Goal: Task Accomplishment & Management: Complete application form

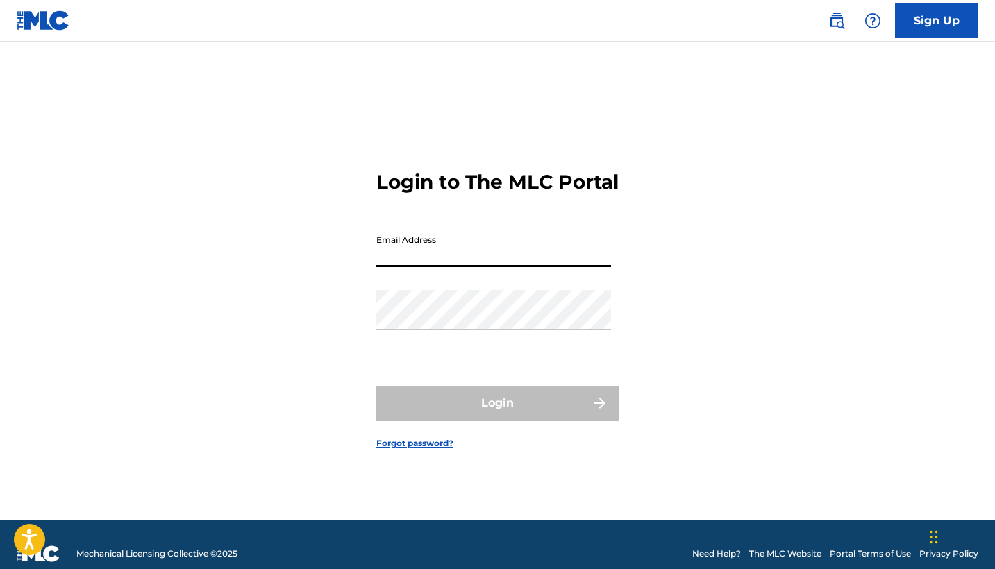
type input "[EMAIL_ADDRESS][DOMAIN_NAME]"
click at [497, 415] on button "Login" at bounding box center [497, 403] width 243 height 35
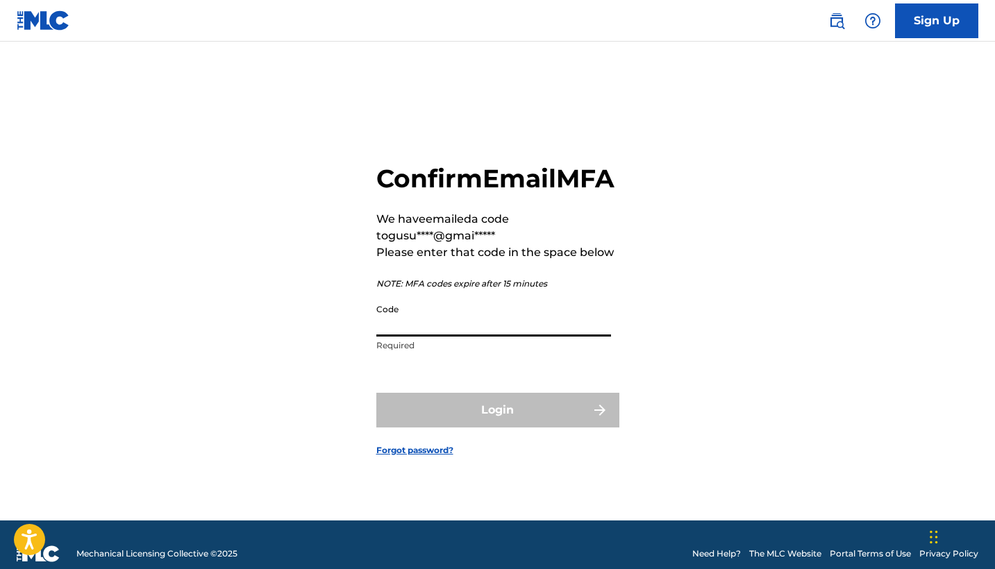
click at [476, 337] on input "Code" at bounding box center [493, 317] width 235 height 40
paste input "684103"
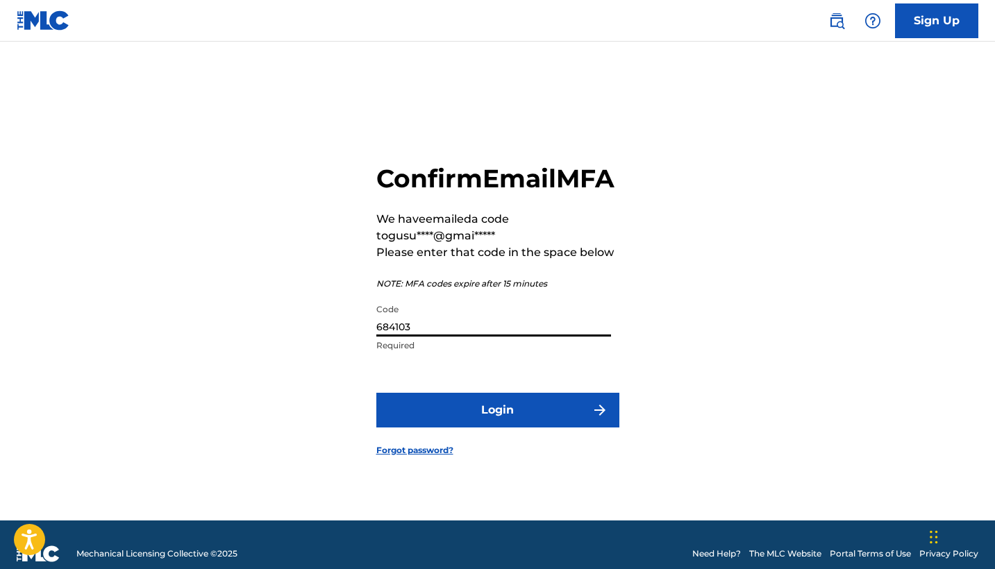
type input "684103"
click at [437, 419] on button "Login" at bounding box center [497, 410] width 243 height 35
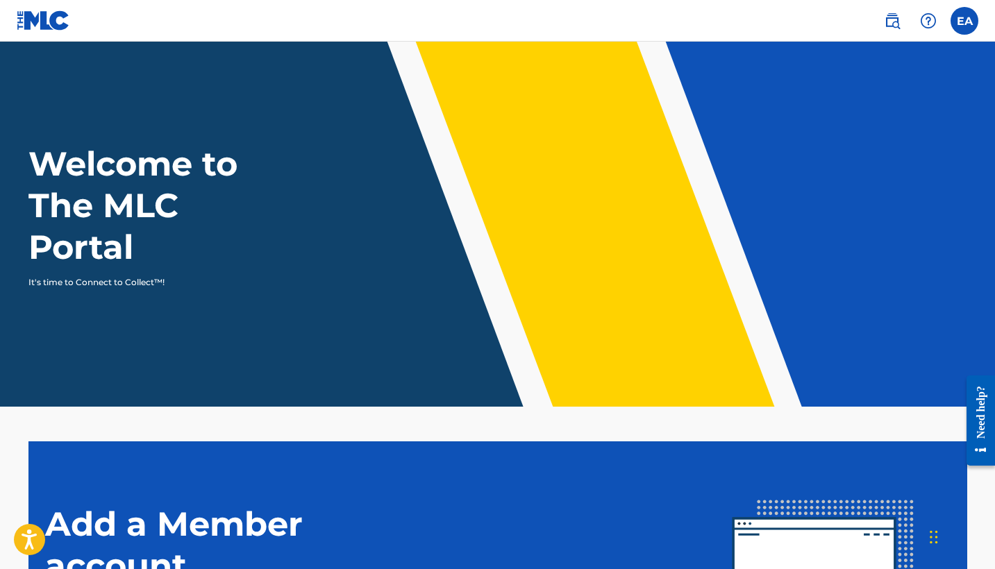
click at [971, 26] on label at bounding box center [965, 21] width 28 height 28
click at [965, 21] on input "[PERSON_NAME] [PERSON_NAME] [EMAIL_ADDRESS][DOMAIN_NAME] Notification Preferenc…" at bounding box center [965, 21] width 0 height 0
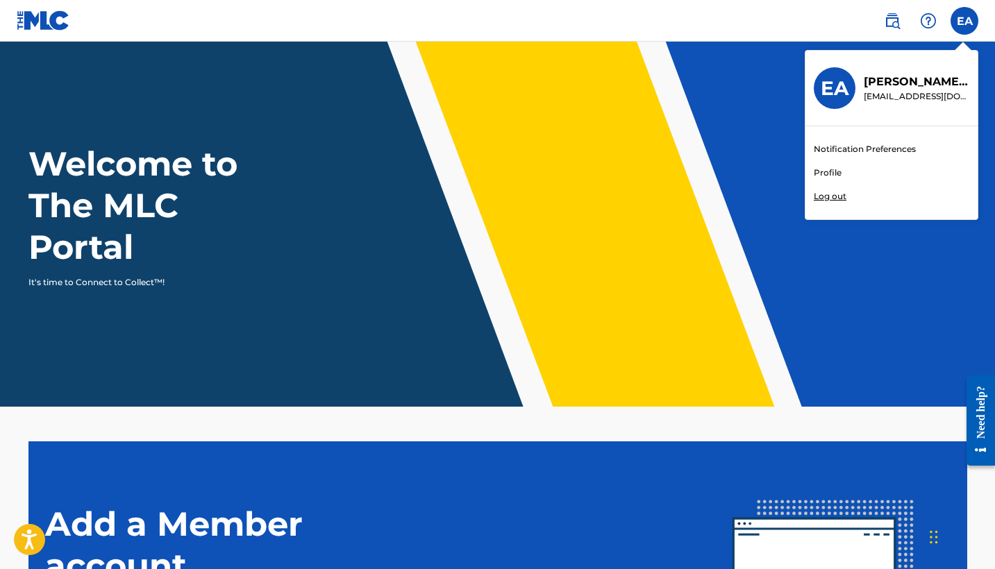
click at [840, 177] on link "Profile" at bounding box center [828, 173] width 28 height 12
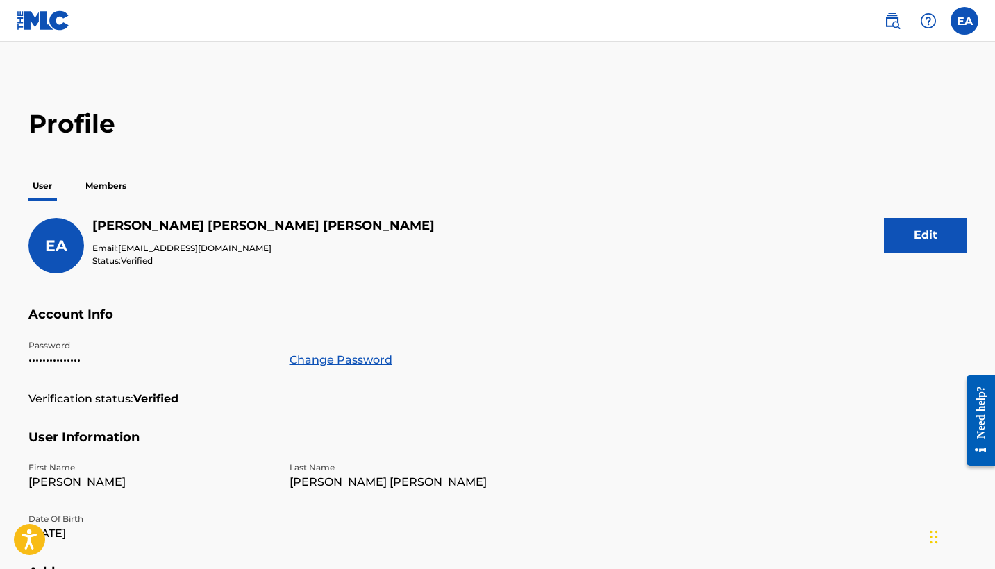
click at [108, 183] on p "Members" at bounding box center [105, 186] width 49 height 29
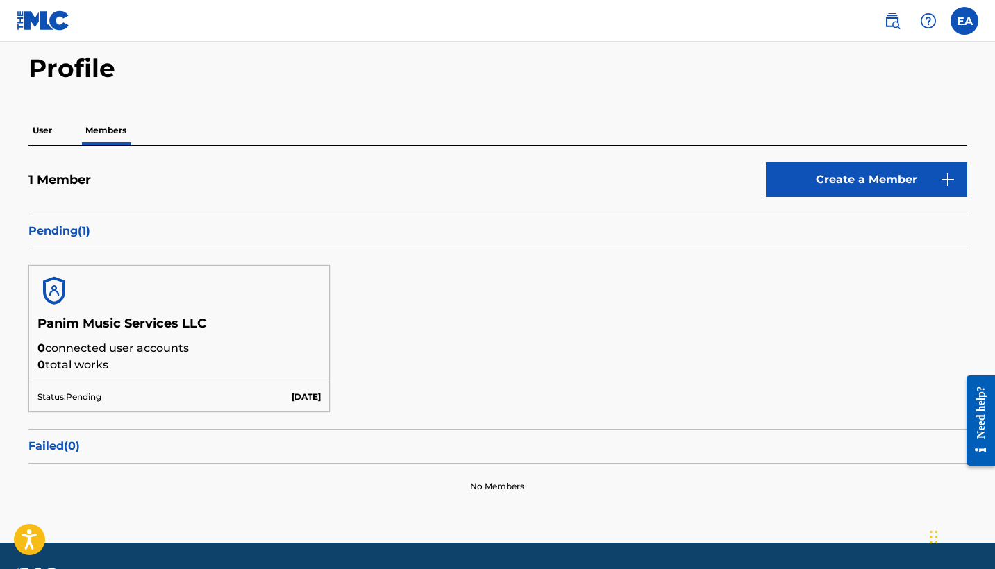
scroll to position [84, 0]
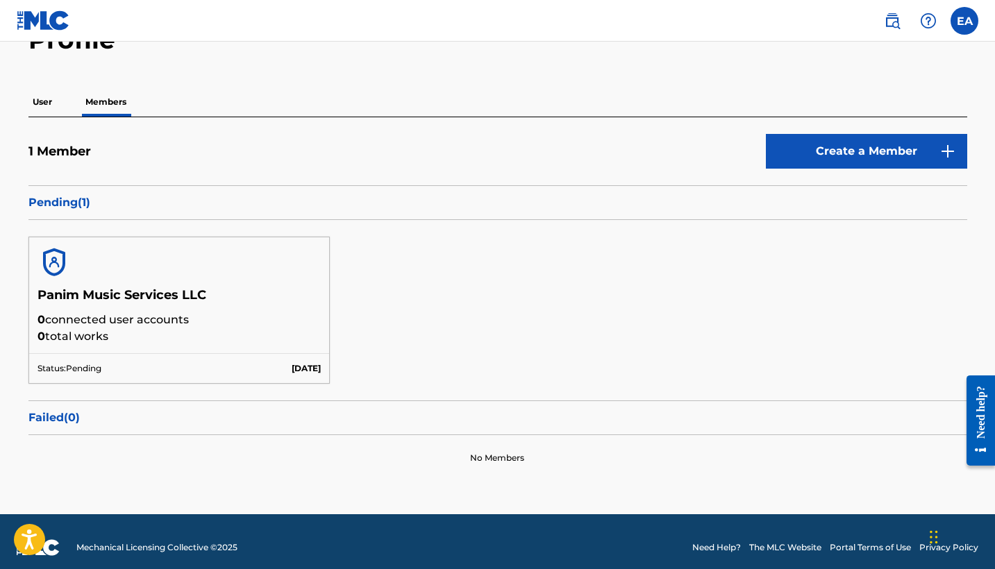
click at [216, 304] on h5 "Panim Music Services LLC" at bounding box center [179, 299] width 284 height 24
click at [83, 346] on div "Panim Music Services LLC 0 connected user accounts 0 total works" at bounding box center [179, 320] width 301 height 66
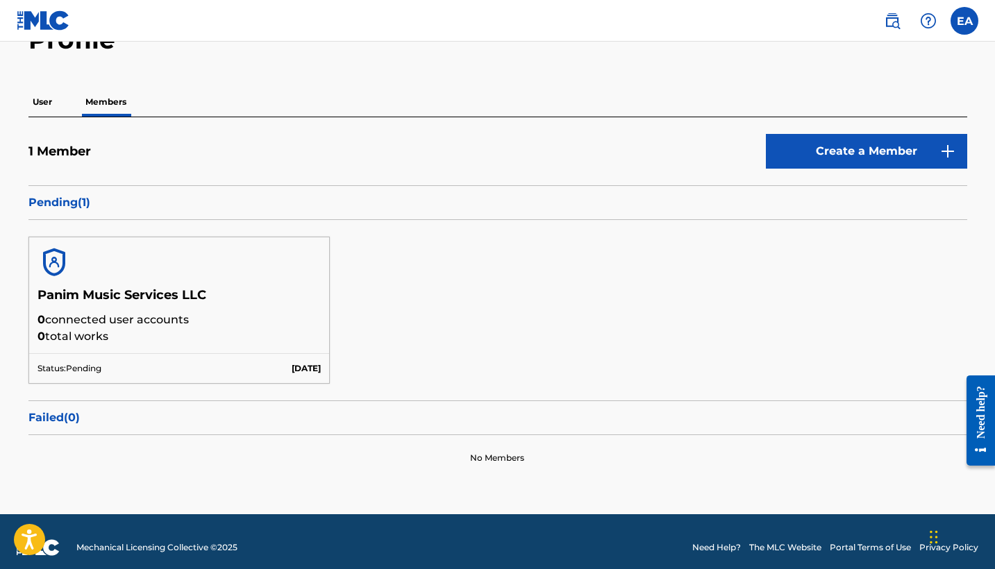
click at [72, 288] on h5 "Panim Music Services LLC" at bounding box center [179, 299] width 284 height 24
click at [68, 208] on p "Pending ( 1 )" at bounding box center [497, 202] width 939 height 17
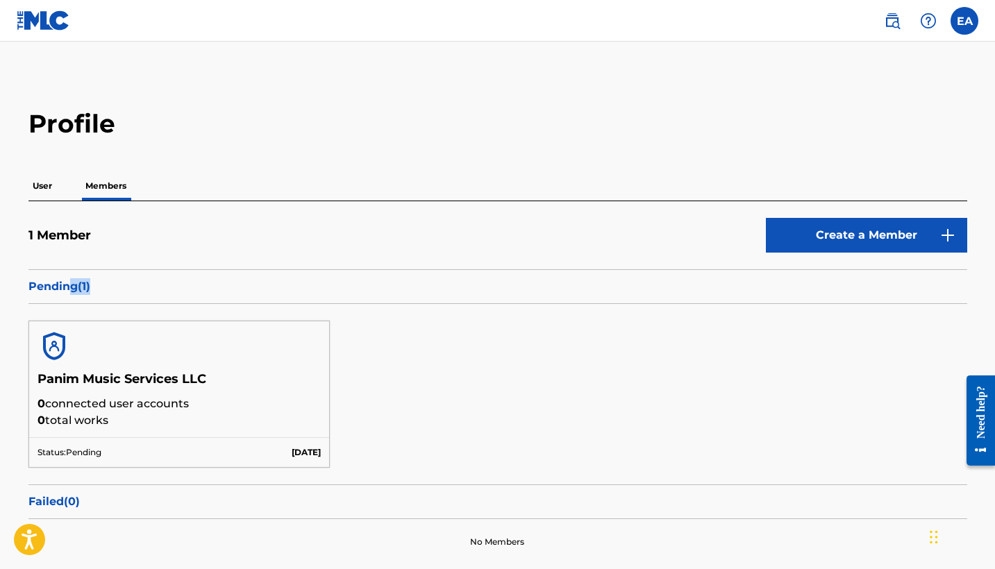
scroll to position [0, 0]
click at [64, 185] on div "User Members" at bounding box center [497, 186] width 939 height 29
click at [49, 185] on p "User" at bounding box center [42, 186] width 28 height 29
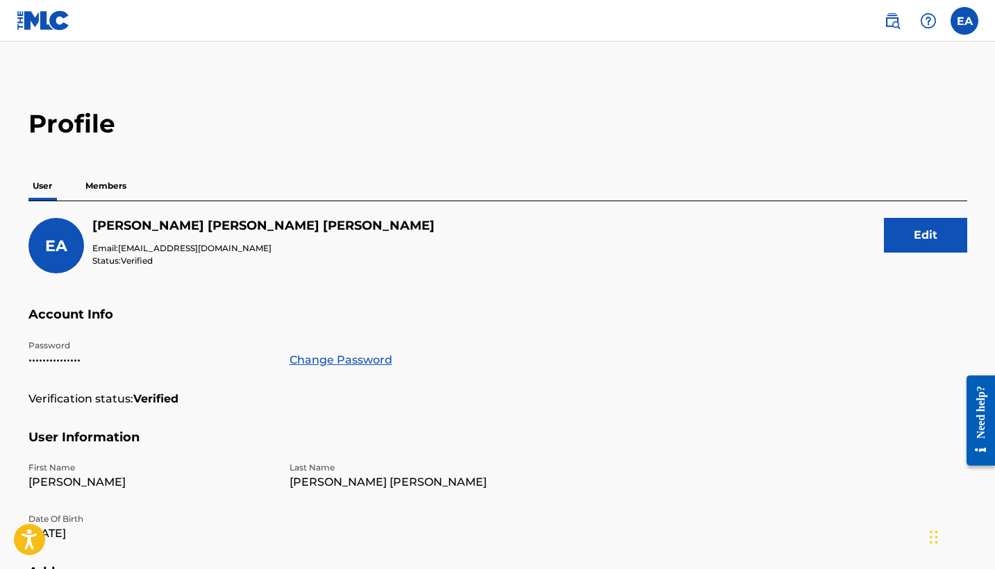
click at [963, 9] on label at bounding box center [965, 21] width 28 height 28
click at [965, 21] on input "[PERSON_NAME] [PERSON_NAME] [EMAIL_ADDRESS][DOMAIN_NAME] Notification Preferenc…" at bounding box center [965, 21] width 0 height 0
click at [770, 167] on div "Profile User Members [PERSON_NAME] [PERSON_NAME] Email: [EMAIL_ADDRESS][DOMAIN_…" at bounding box center [498, 479] width 972 height 743
click at [899, 18] on img at bounding box center [892, 20] width 17 height 17
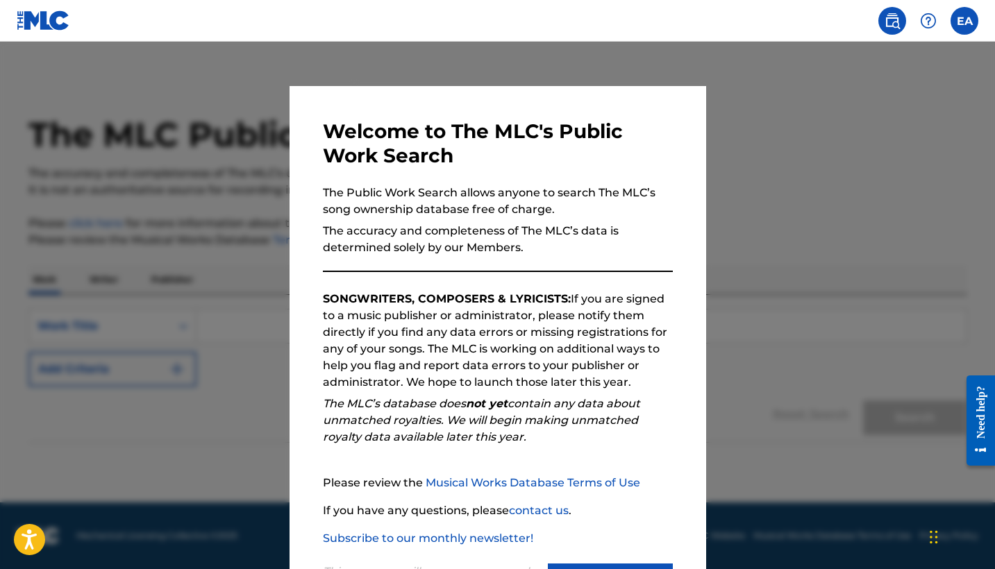
click at [803, 85] on div at bounding box center [497, 326] width 995 height 569
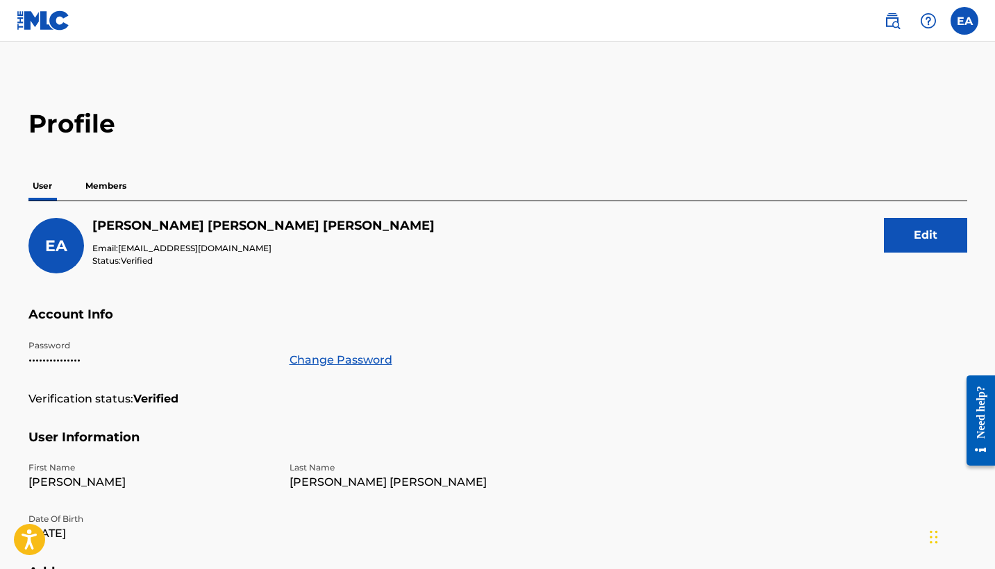
click at [965, 15] on label at bounding box center [965, 21] width 28 height 28
click at [965, 21] on input "[PERSON_NAME] [PERSON_NAME] [EMAIL_ADDRESS][DOMAIN_NAME] Notification Preferenc…" at bounding box center [965, 21] width 0 height 0
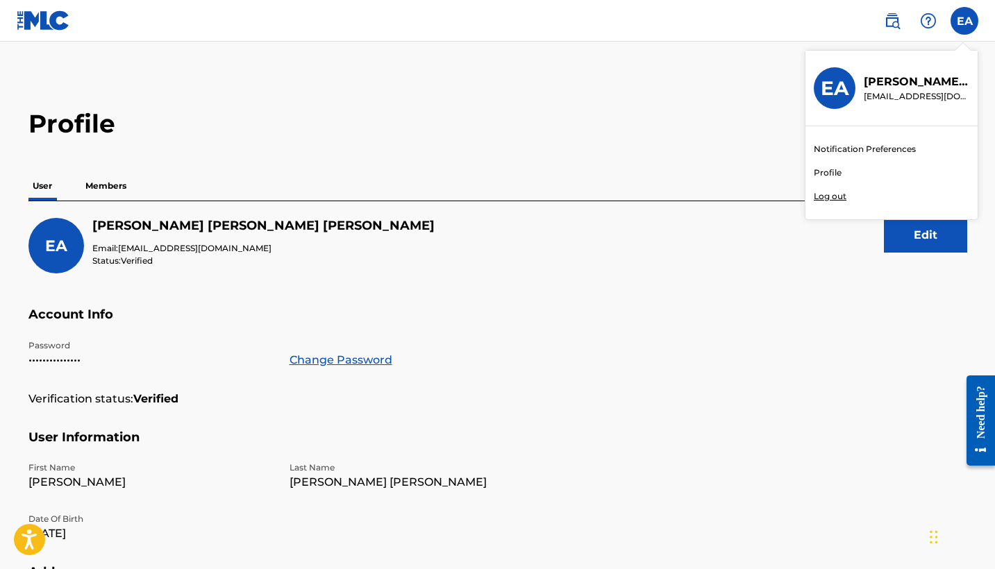
click at [823, 97] on h3 "EA" at bounding box center [835, 88] width 28 height 24
click at [965, 21] on input "[PERSON_NAME] [PERSON_NAME] [EMAIL_ADDRESS][DOMAIN_NAME] Notification Preferenc…" at bounding box center [965, 21] width 0 height 0
click at [31, 18] on img at bounding box center [43, 20] width 53 height 20
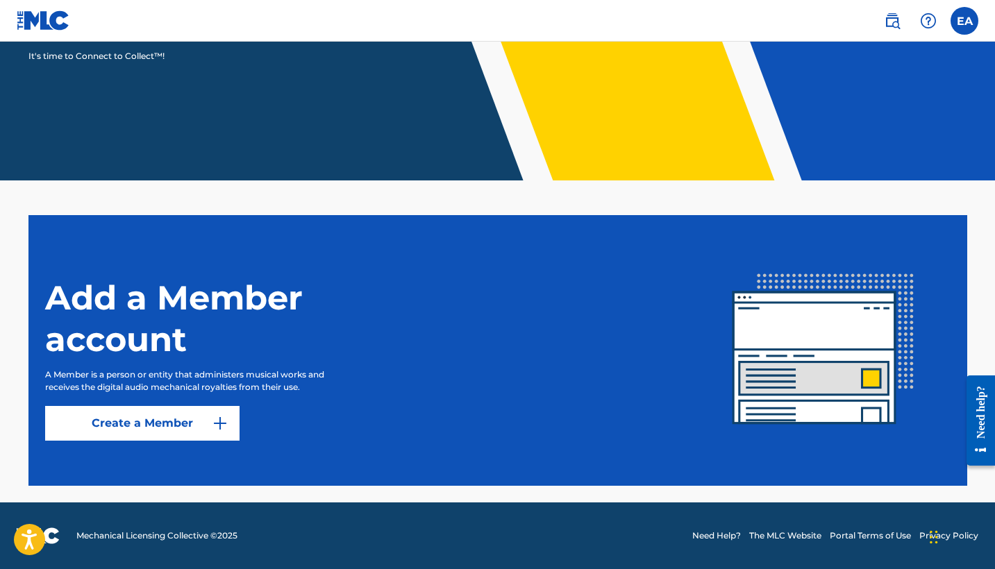
scroll to position [226, 0]
click at [182, 429] on link "Create a Member" at bounding box center [142, 423] width 194 height 35
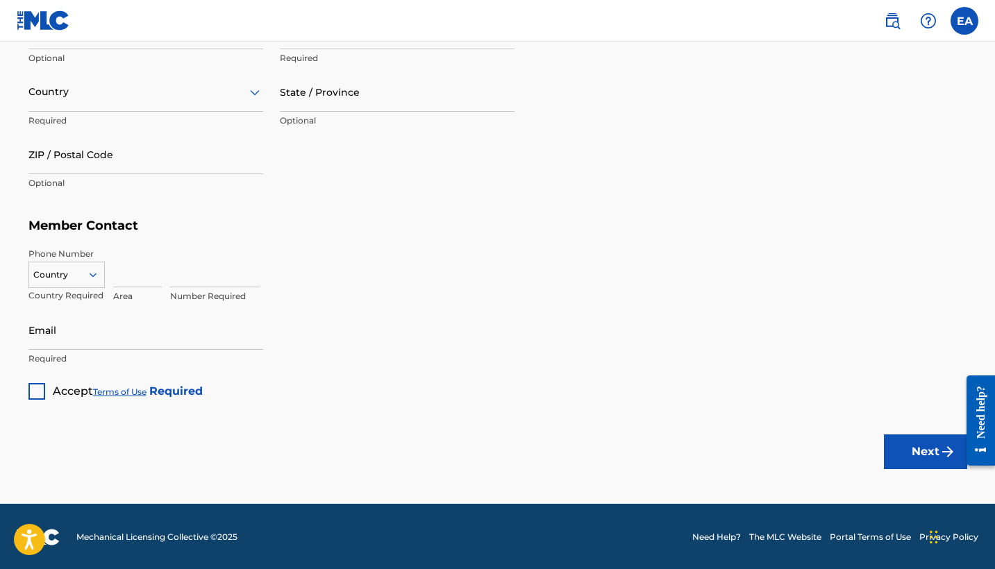
scroll to position [784, 0]
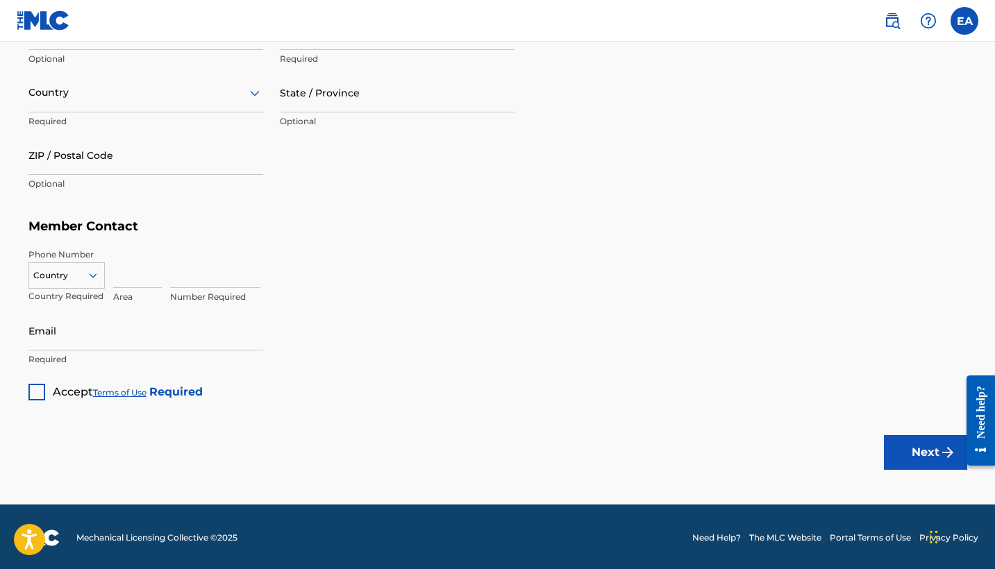
click at [938, 461] on button "Next" at bounding box center [925, 452] width 83 height 35
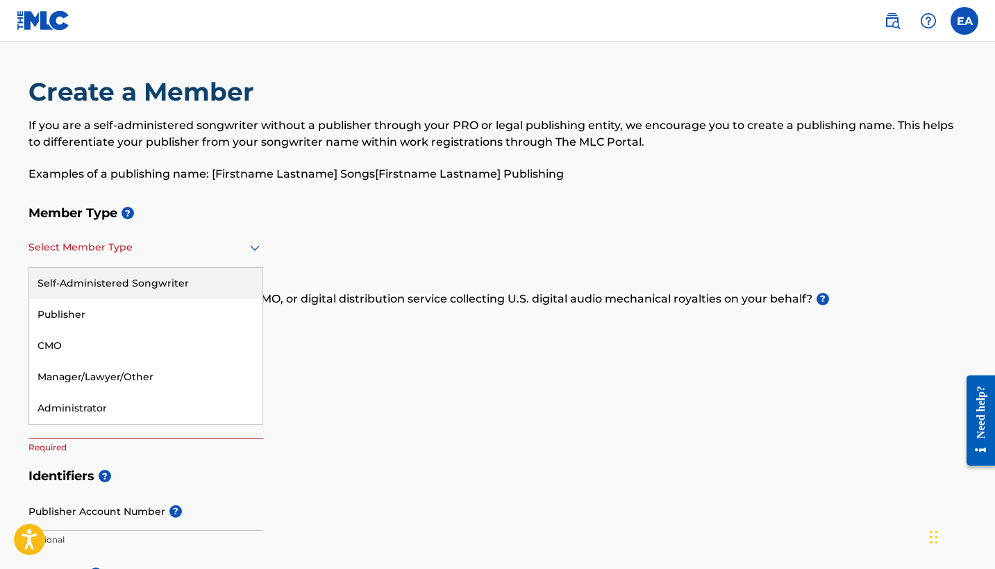
click at [212, 251] on div at bounding box center [145, 247] width 235 height 17
click at [148, 295] on div "Self-Administered Songwriter" at bounding box center [145, 283] width 233 height 31
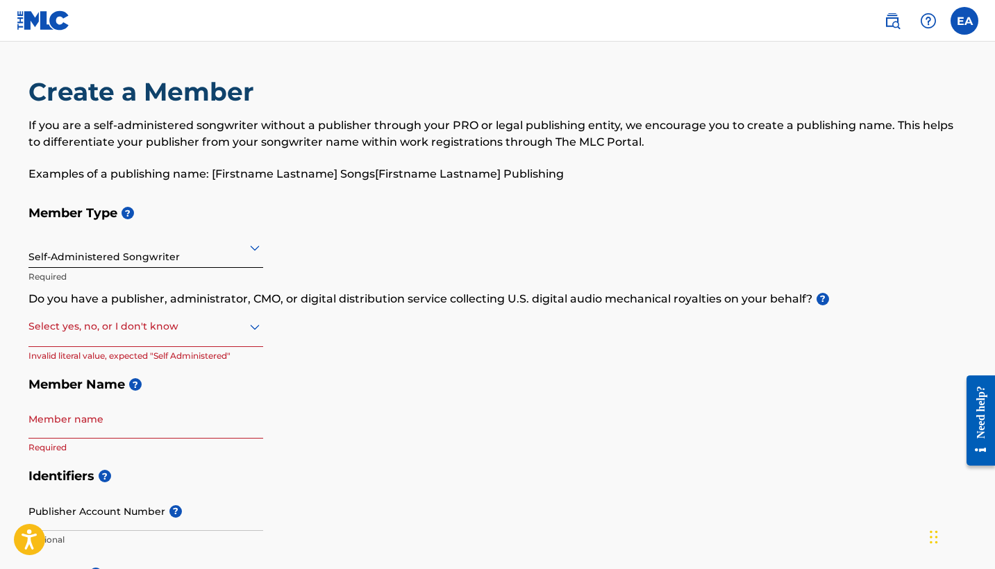
click at [130, 343] on div "Select yes, no, or I don't know" at bounding box center [145, 328] width 235 height 40
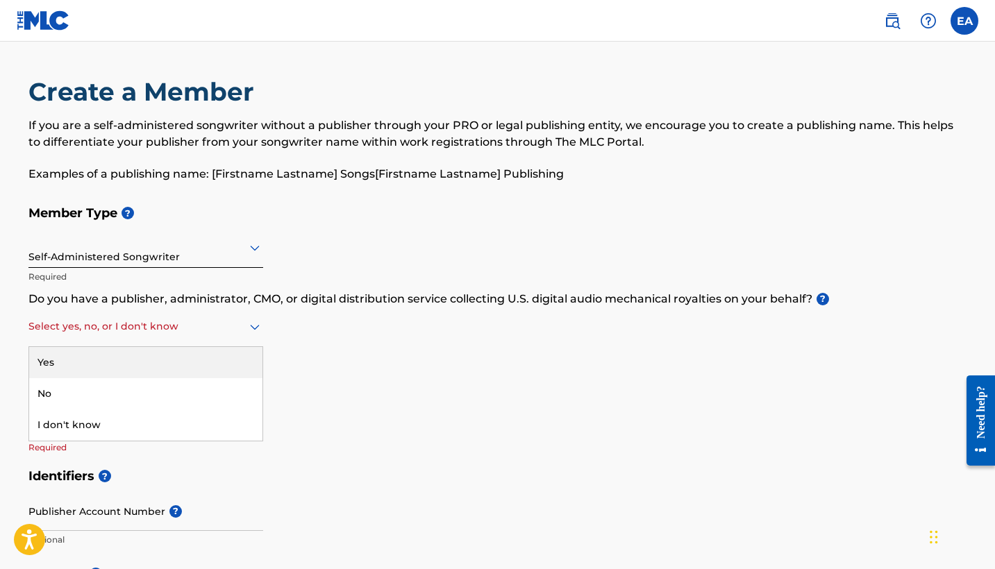
drag, startPoint x: 114, startPoint y: 365, endPoint x: 103, endPoint y: 240, distance: 126.1
click at [103, 240] on div "Member Type ? Self-Administered Songwriter Required Do you have a publisher, ad…" at bounding box center [497, 330] width 939 height 263
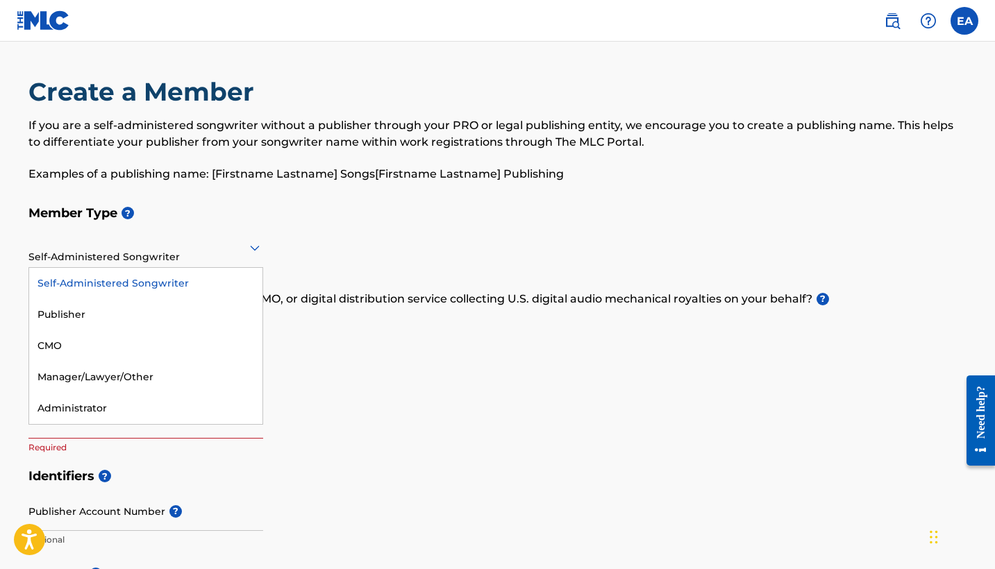
click at [95, 262] on div "Self-Administered Songwriter" at bounding box center [145, 248] width 235 height 34
click at [82, 310] on div "Publisher" at bounding box center [145, 314] width 233 height 31
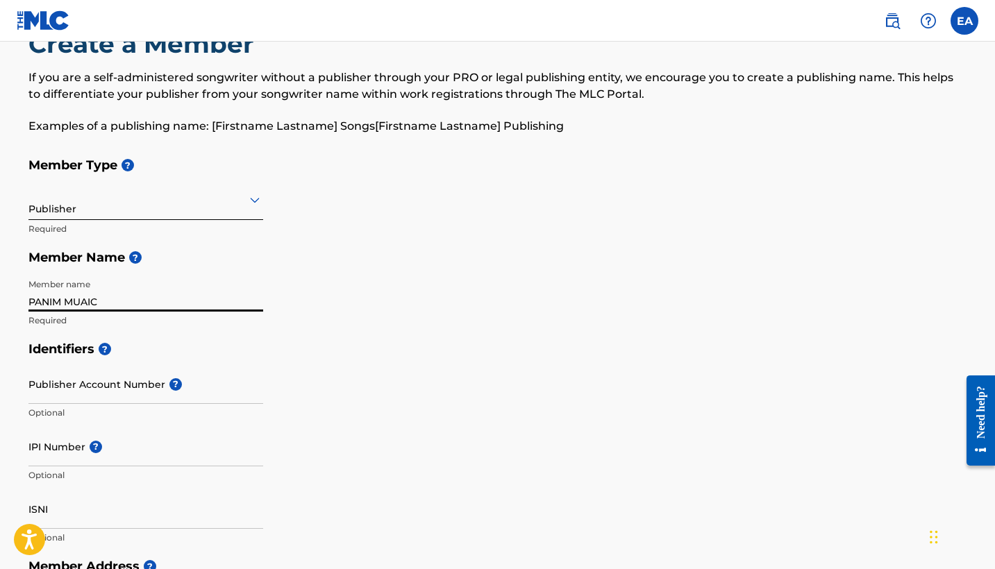
scroll to position [189, 0]
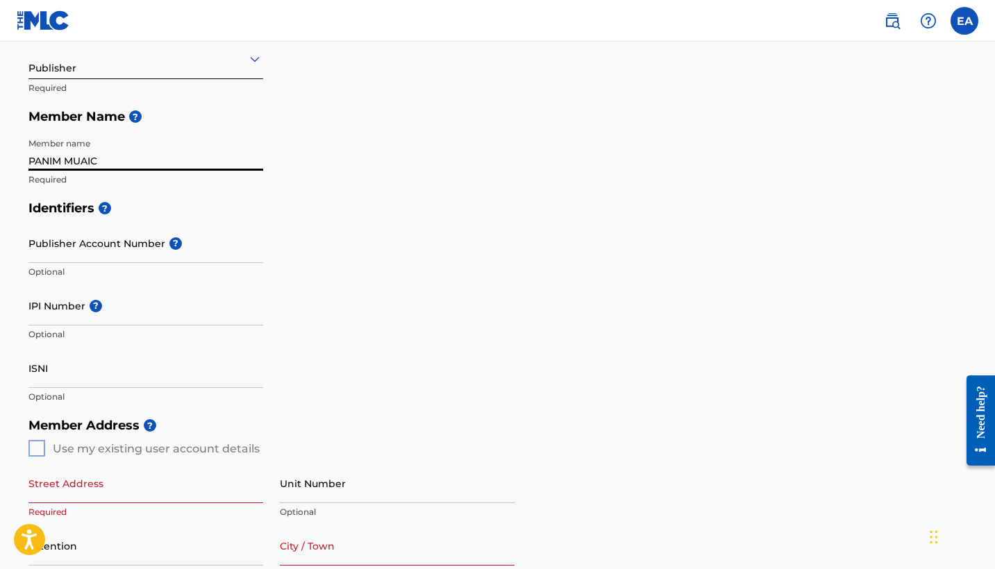
type input "PANIM MUAIC"
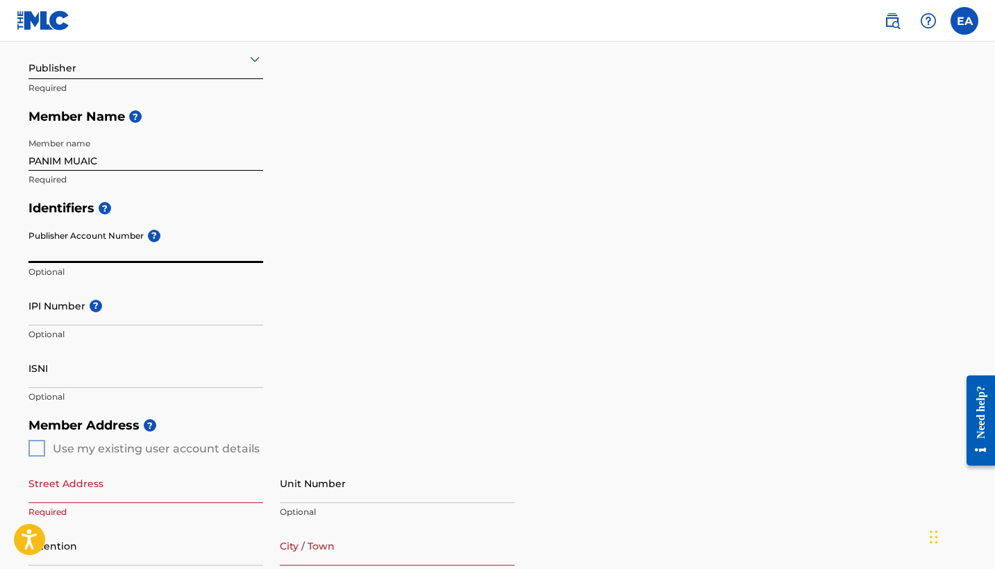
click at [96, 255] on input "Publisher Account Number ?" at bounding box center [145, 244] width 235 height 40
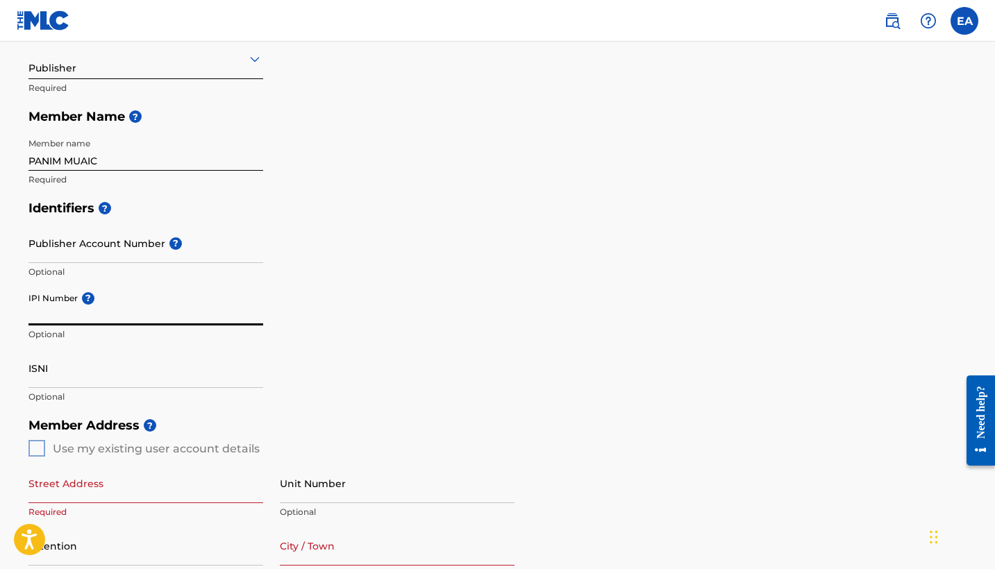
click at [81, 298] on div "IPI Number ? Optional" at bounding box center [145, 317] width 235 height 62
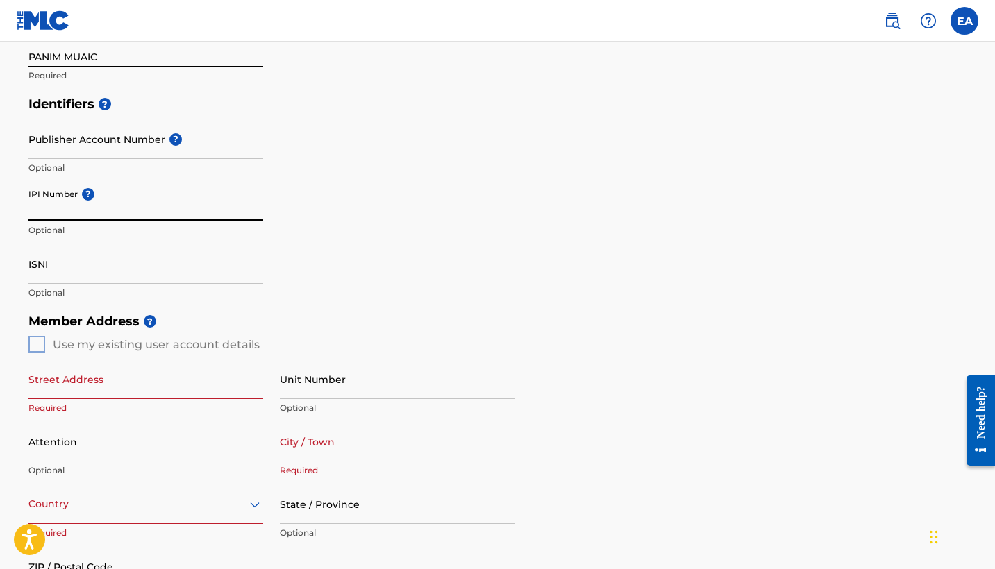
scroll to position [306, 0]
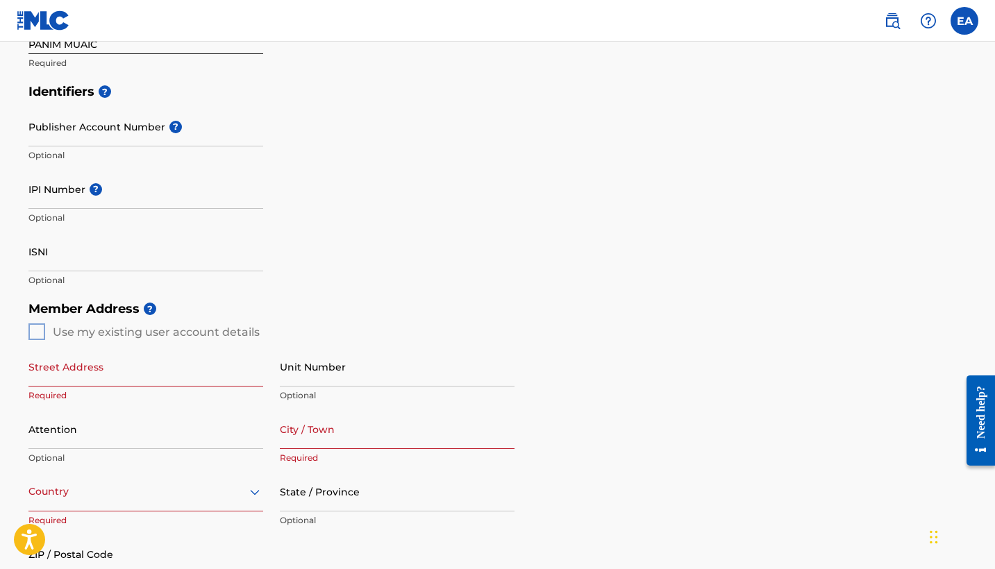
click at [36, 331] on div "Member Address ? Use my existing user account details Street Address Required U…" at bounding box center [497, 452] width 939 height 317
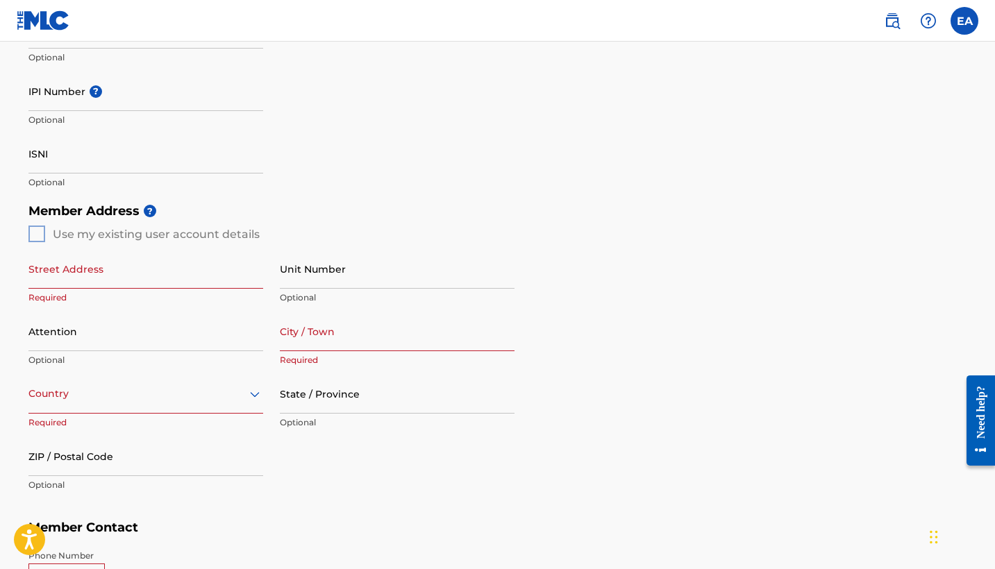
scroll to position [430, 0]
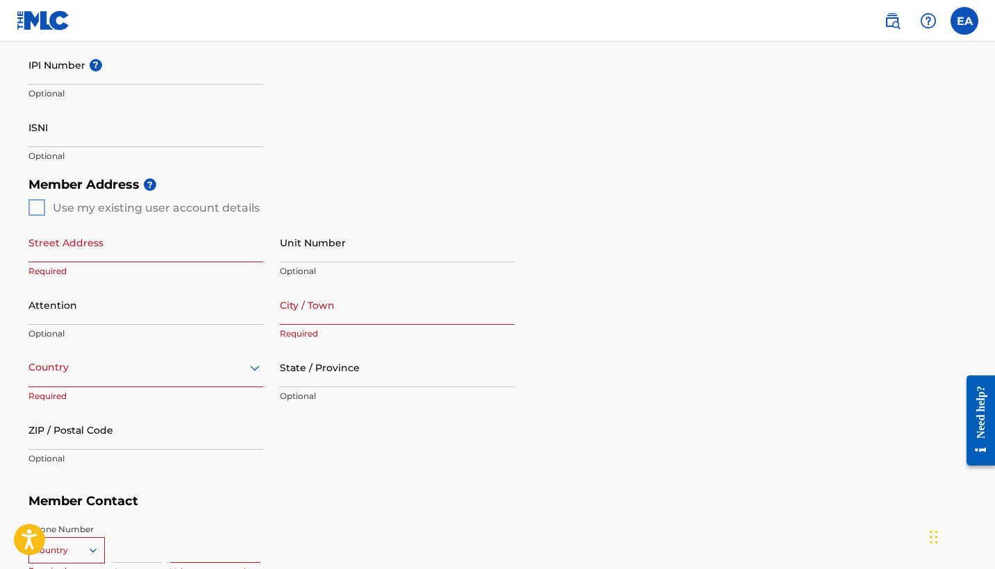
click at [128, 335] on p "Optional" at bounding box center [145, 334] width 235 height 12
drag, startPoint x: 76, startPoint y: 257, endPoint x: 44, endPoint y: 221, distance: 48.2
click at [31, 196] on h5 "Member Address ?" at bounding box center [497, 185] width 939 height 30
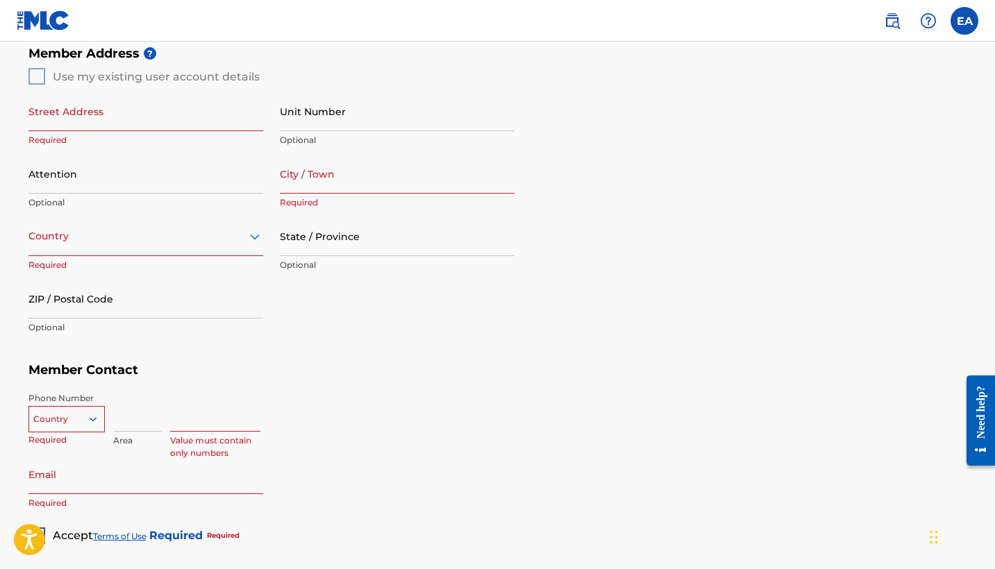
scroll to position [563, 0]
click at [710, 133] on div "Member Address ? Use my existing user account details Street Address Required U…" at bounding box center [497, 195] width 939 height 317
click at [35, 75] on div "Member Address ? Use my existing user account details Street Address Required U…" at bounding box center [497, 195] width 939 height 317
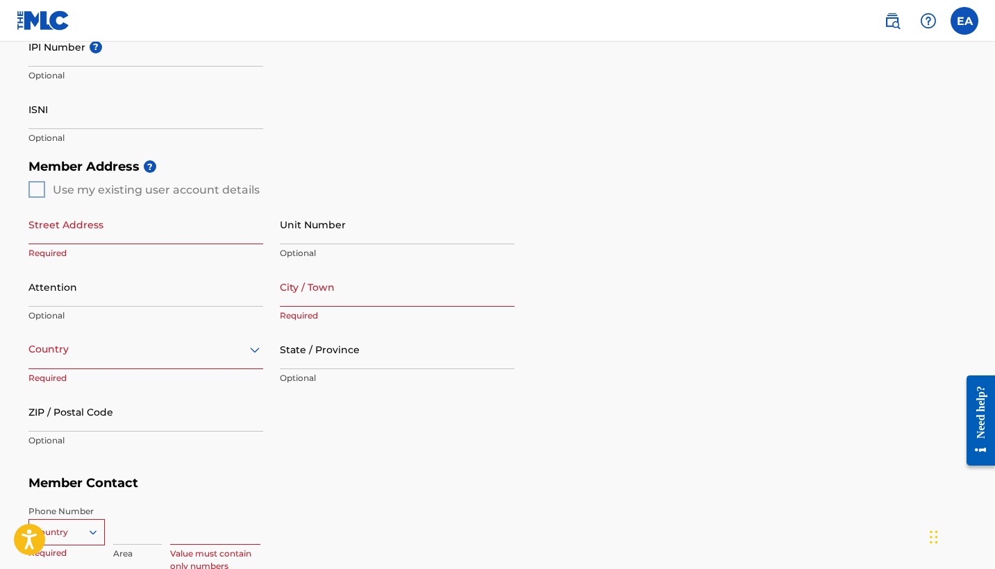
scroll to position [431, 0]
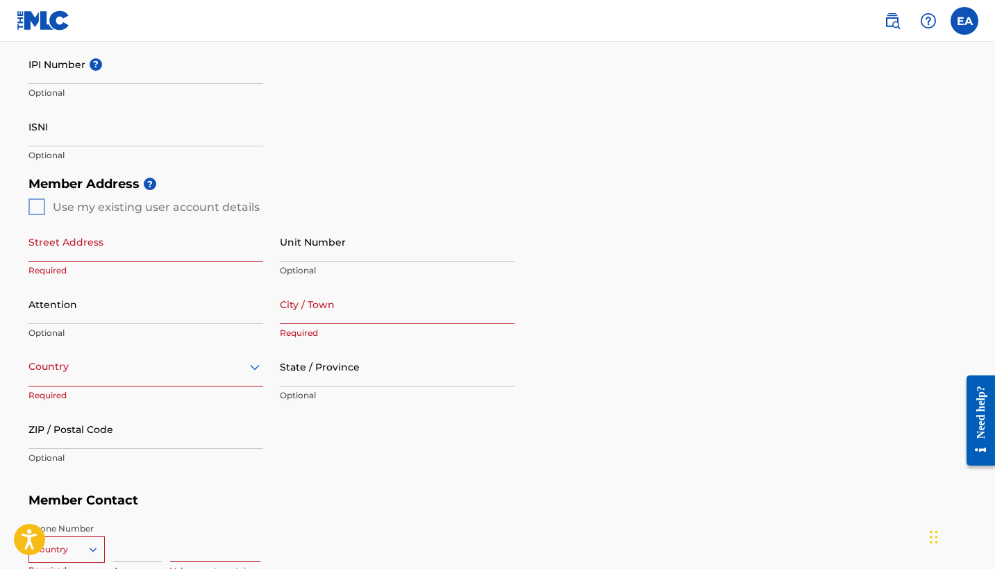
click at [124, 233] on input "Street Address" at bounding box center [145, 242] width 235 height 40
type input "[STREET_ADDRESS][PERSON_NAME]"
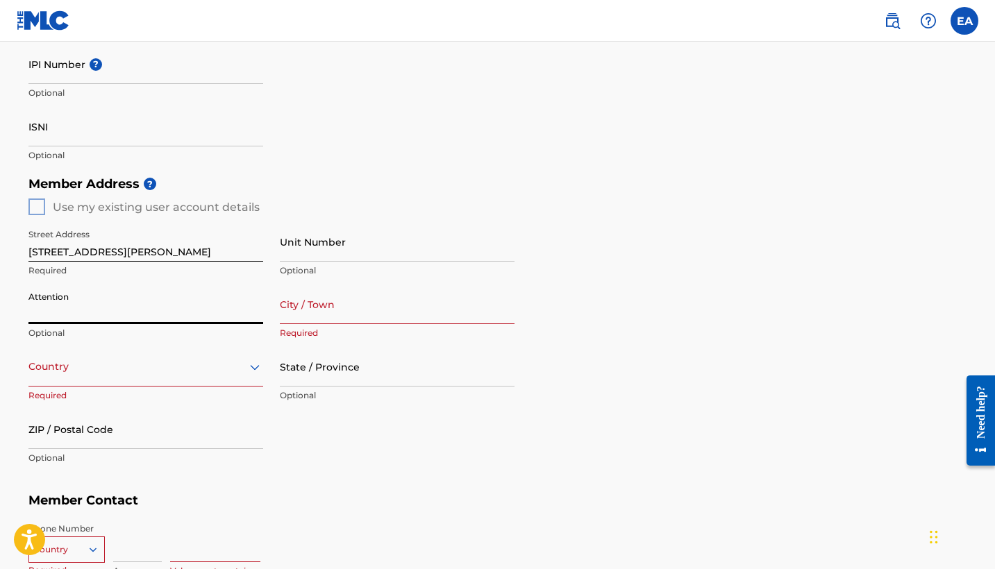
scroll to position [456, 0]
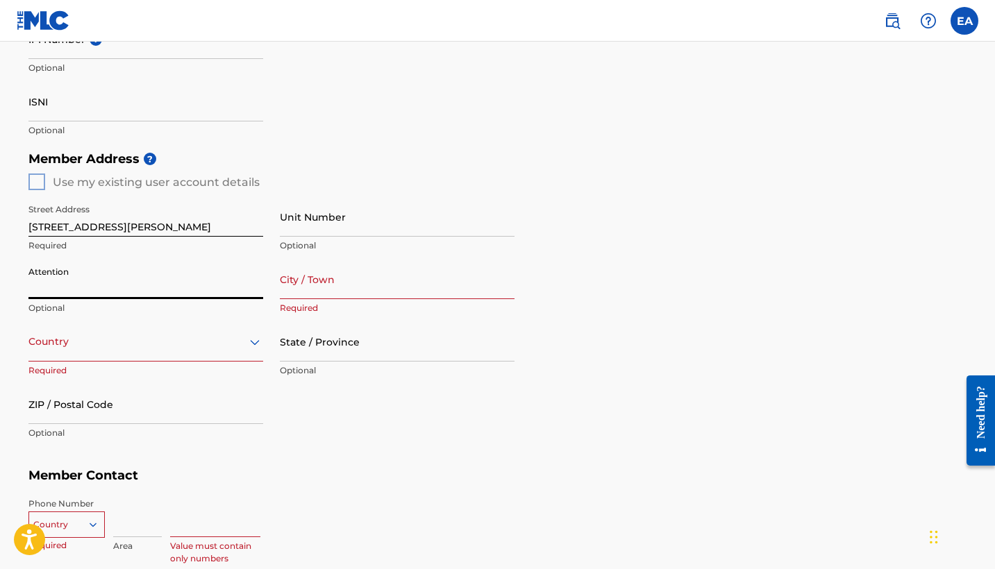
click at [150, 362] on div "Country" at bounding box center [145, 342] width 235 height 40
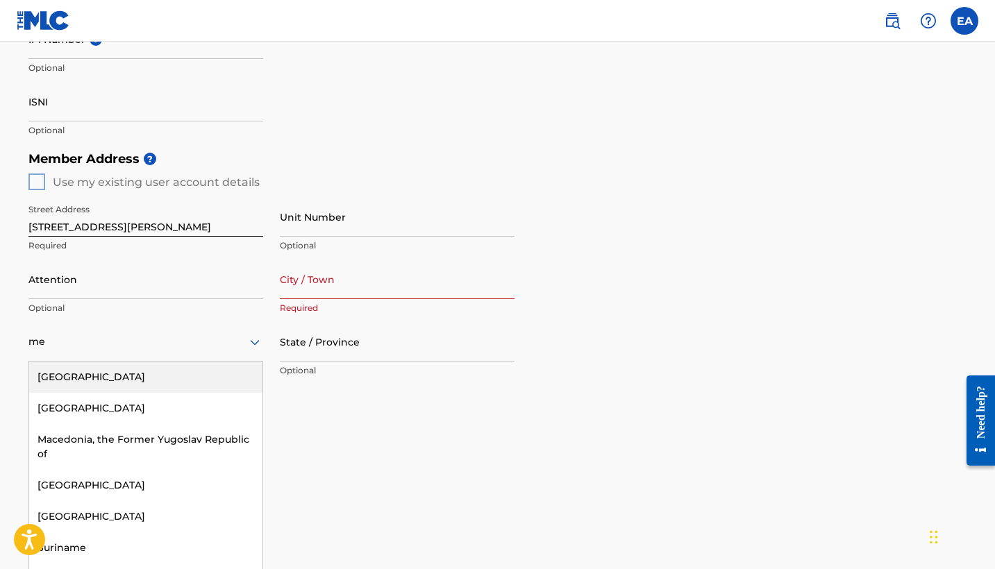
type input "mex"
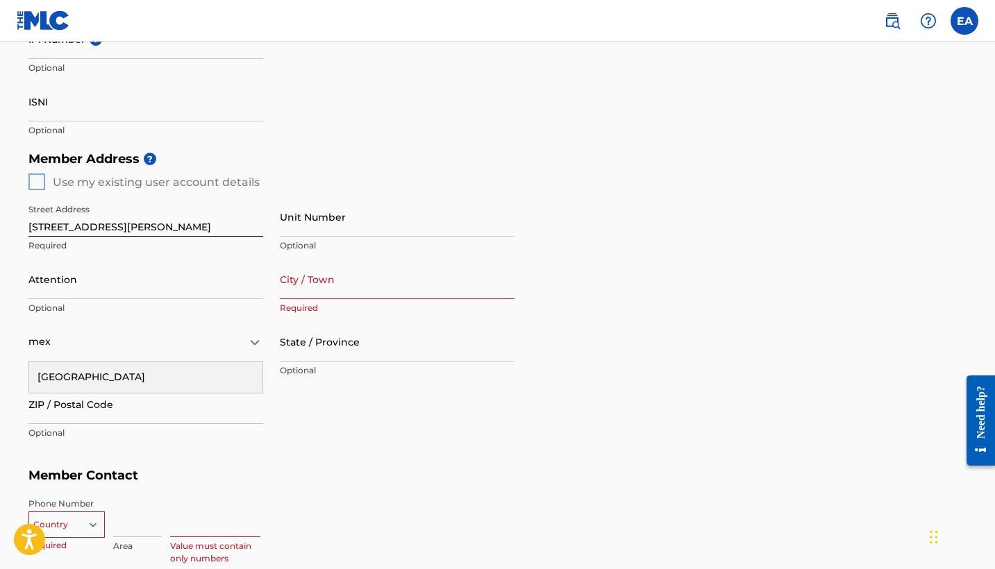
click at [147, 376] on div "[GEOGRAPHIC_DATA]" at bounding box center [145, 377] width 233 height 31
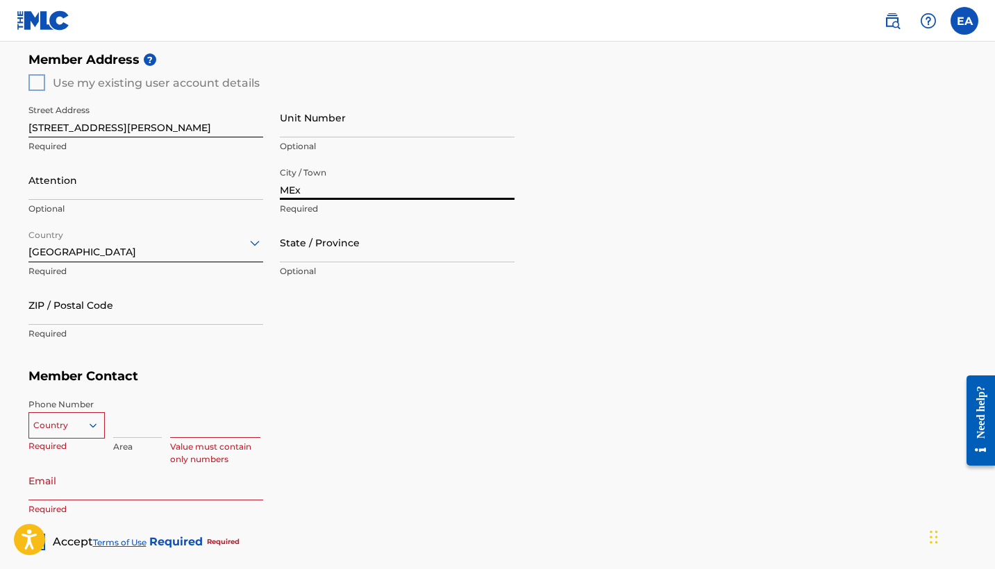
scroll to position [676, 0]
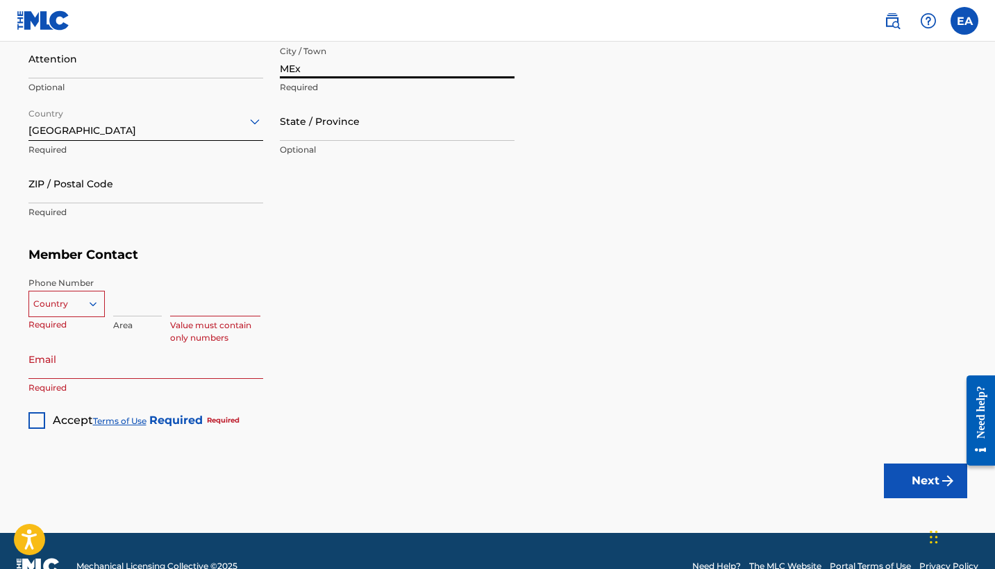
type input "MEx"
click at [53, 301] on div at bounding box center [66, 304] width 75 height 15
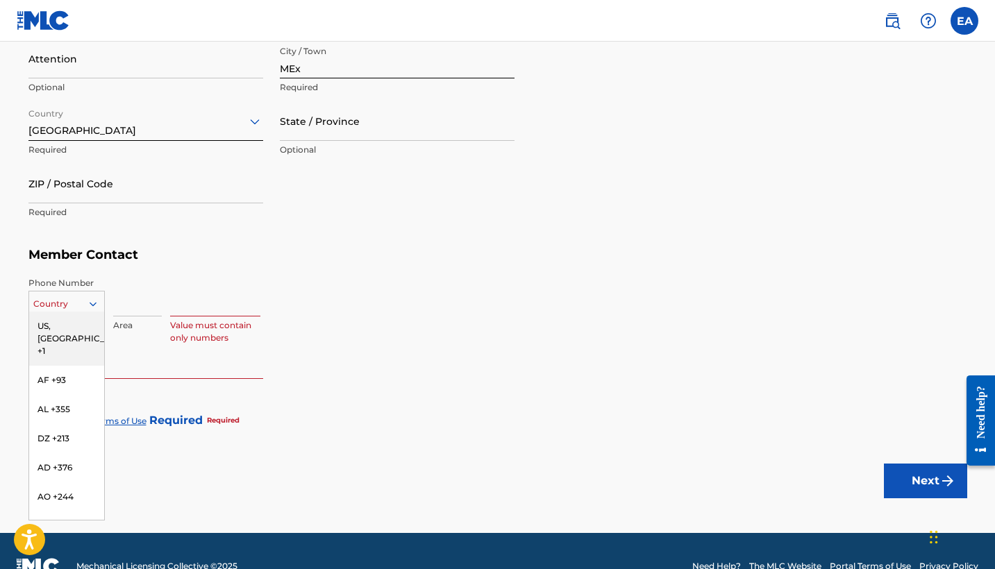
click at [63, 326] on div "US, [GEOGRAPHIC_DATA] +1" at bounding box center [66, 339] width 75 height 54
click at [67, 310] on div "US, [GEOGRAPHIC_DATA] +1, 1 of 216. 216 results available. Use Up and Down to c…" at bounding box center [66, 301] width 76 height 21
click at [347, 281] on div "Value must contain only numbers" at bounding box center [568, 308] width 797 height 62
click at [81, 356] on input "Email" at bounding box center [145, 360] width 235 height 40
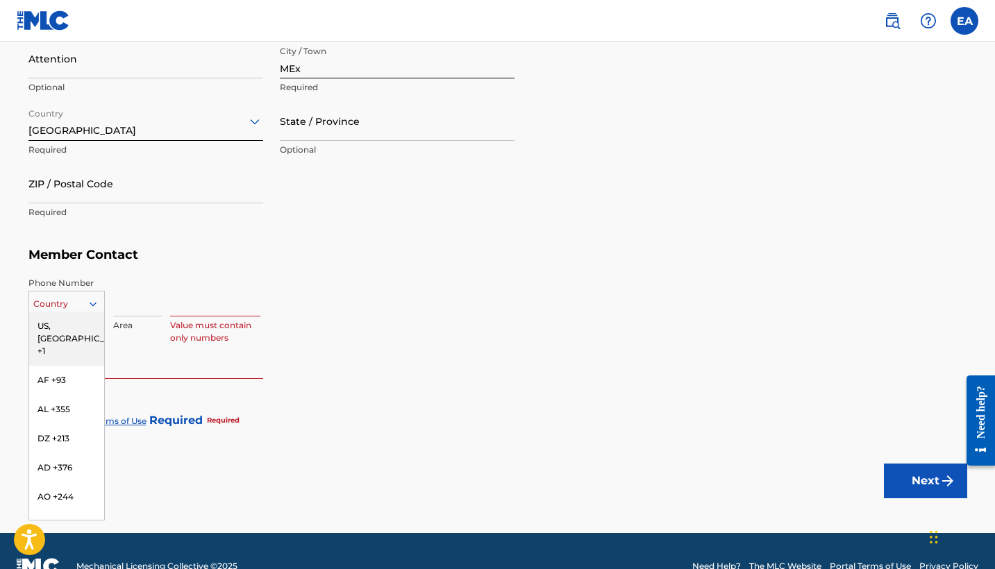
click at [87, 308] on div at bounding box center [66, 304] width 75 height 15
click at [312, 265] on h5 "Member Contact" at bounding box center [497, 255] width 939 height 30
click at [61, 306] on div at bounding box center [66, 304] width 75 height 15
type input "mex"
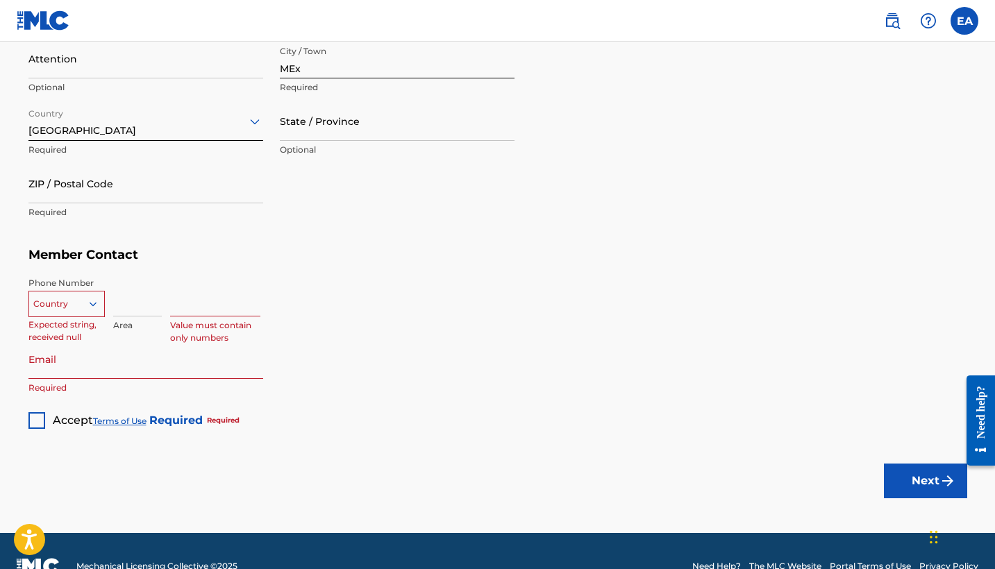
click at [54, 299] on div at bounding box center [66, 304] width 75 height 15
click at [59, 301] on div at bounding box center [66, 304] width 75 height 15
type input "52"
click at [130, 299] on input at bounding box center [137, 297] width 49 height 40
click at [61, 299] on div at bounding box center [66, 304] width 75 height 15
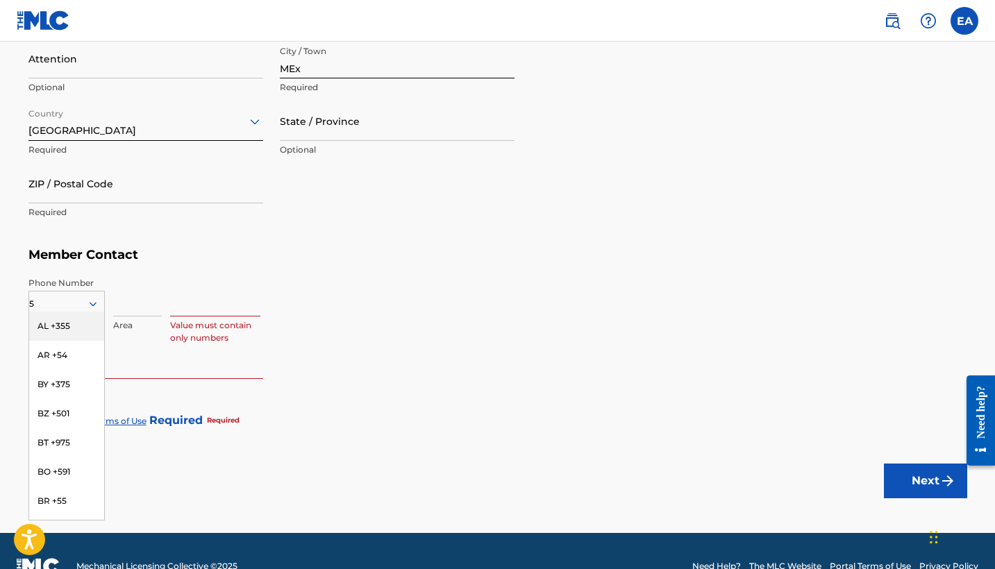
type input "52"
click at [56, 381] on div "MX +52" at bounding box center [66, 384] width 75 height 29
click at [120, 312] on input at bounding box center [137, 297] width 49 height 40
type input "773"
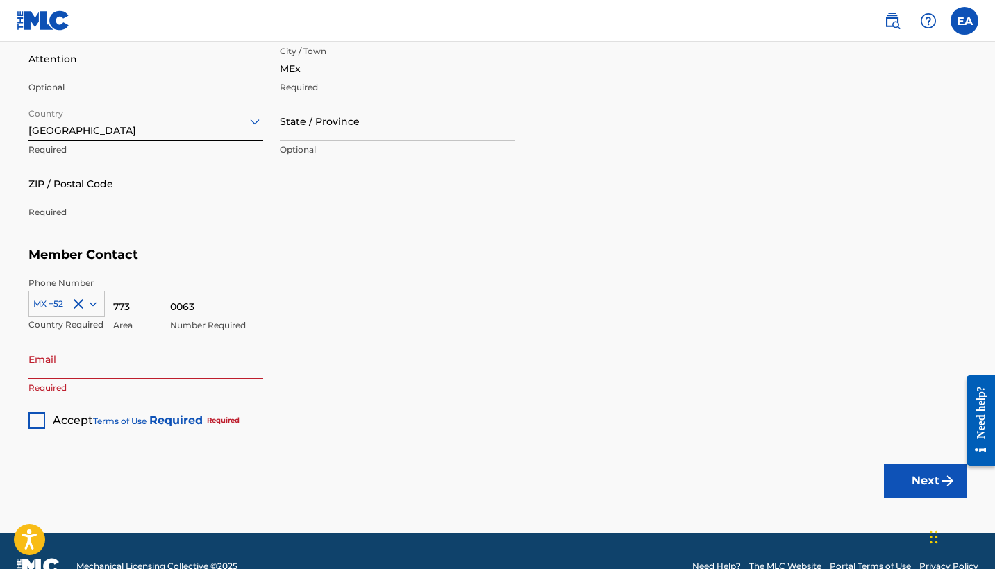
type input "0063"
click at [62, 361] on input "Email" at bounding box center [145, 360] width 235 height 40
type input "gusu2702@"
type input "[EMAIL_ADDRESS][DOMAIN_NAME]"
click at [38, 412] on div at bounding box center [36, 420] width 17 height 17
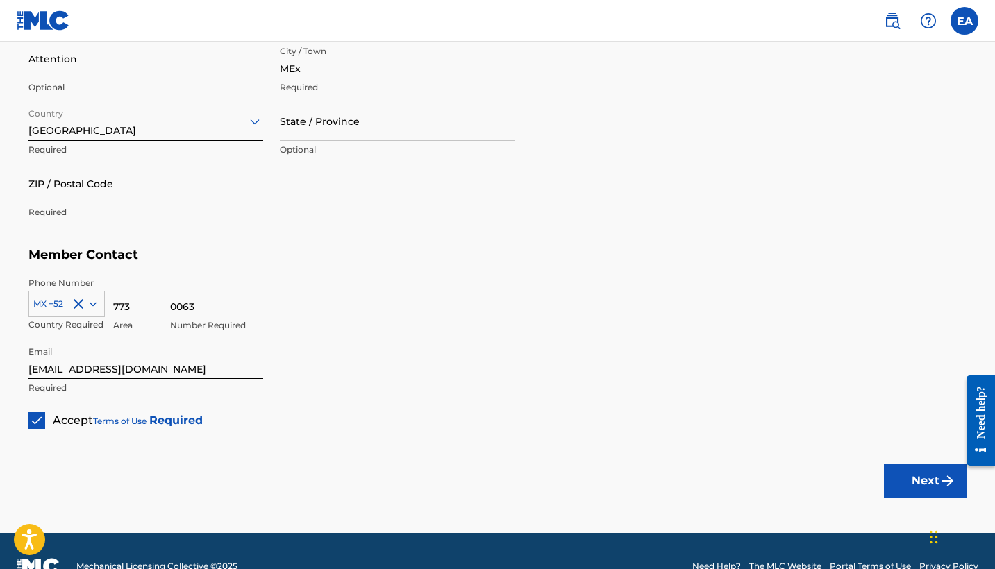
click at [903, 478] on button "Next" at bounding box center [925, 481] width 83 height 35
type input "42849"
click at [923, 467] on button "Next" at bounding box center [925, 481] width 83 height 35
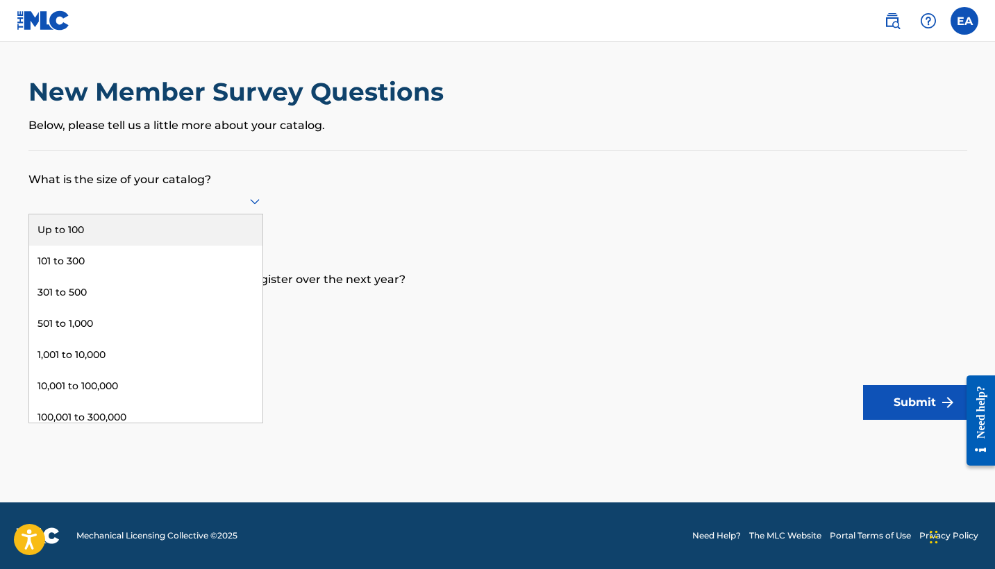
click at [221, 210] on div at bounding box center [145, 200] width 235 height 17
click at [176, 235] on div "Up to 100" at bounding box center [145, 230] width 233 height 31
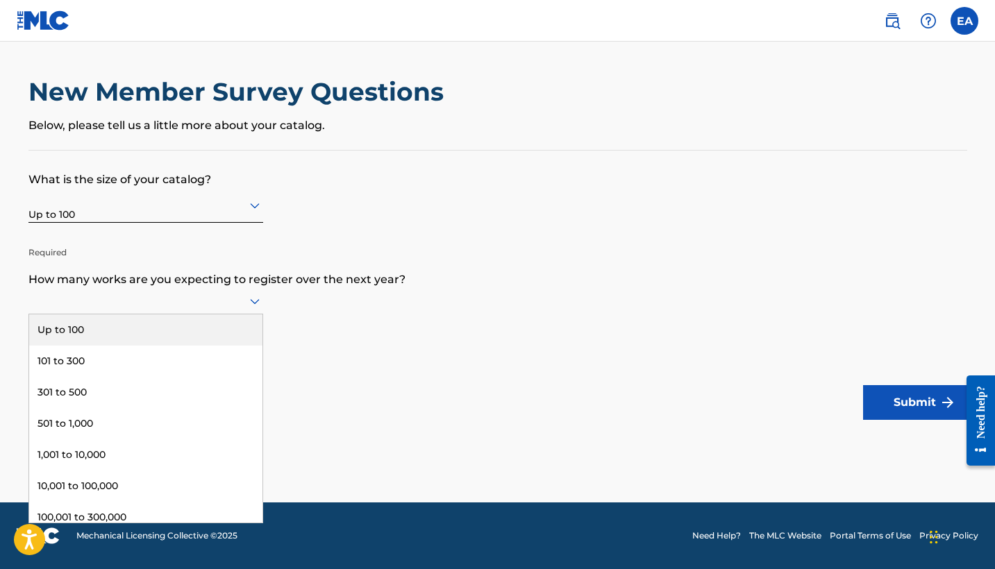
click at [144, 310] on div at bounding box center [145, 300] width 235 height 17
click at [135, 333] on div "Up to 100" at bounding box center [145, 330] width 233 height 31
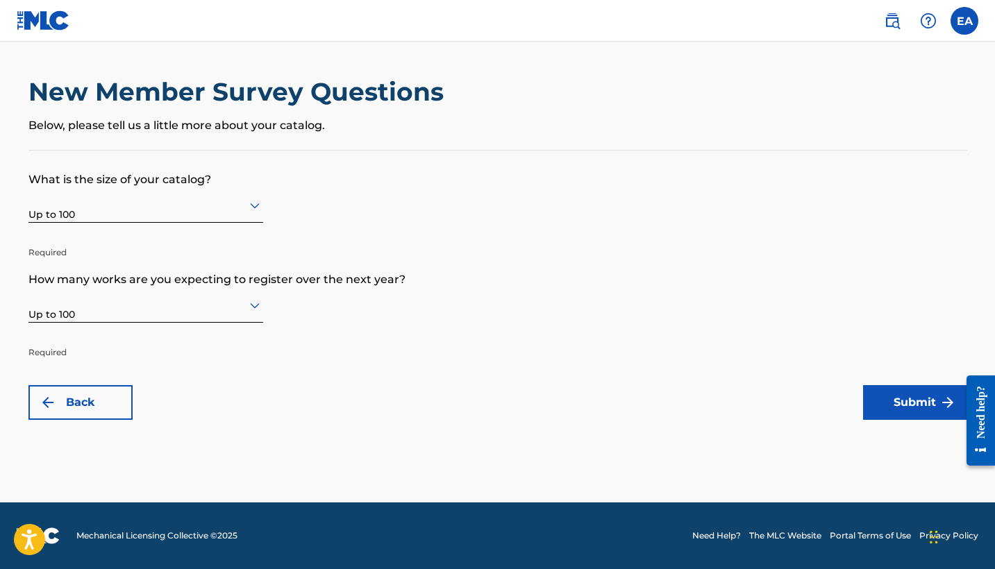
click at [865, 459] on main "New Member Survey Questions Below, please tell us a little more about your cata…" at bounding box center [497, 272] width 995 height 461
click at [106, 408] on button "Back" at bounding box center [80, 402] width 104 height 35
